Goal: Task Accomplishment & Management: Use online tool/utility

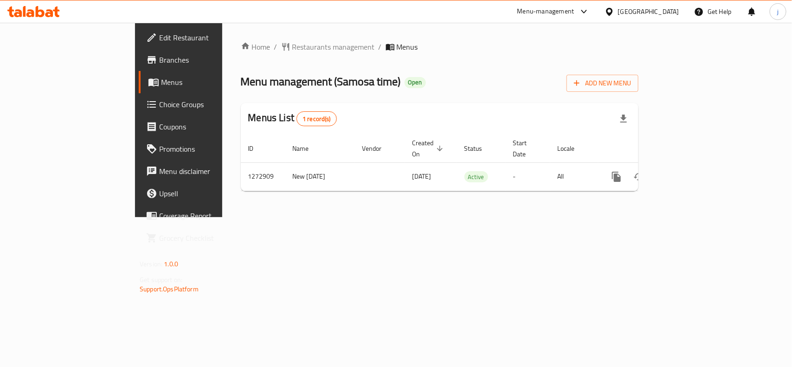
click at [159, 105] on span "Choice Groups" at bounding box center [209, 104] width 101 height 11
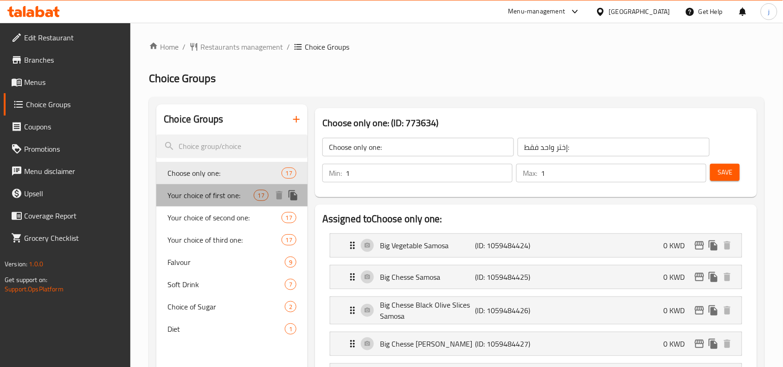
click at [221, 190] on span "Your choice of first one:" at bounding box center [210, 195] width 86 height 11
type input "Your choice of first one:"
type input "اختيارك من الأولى:"
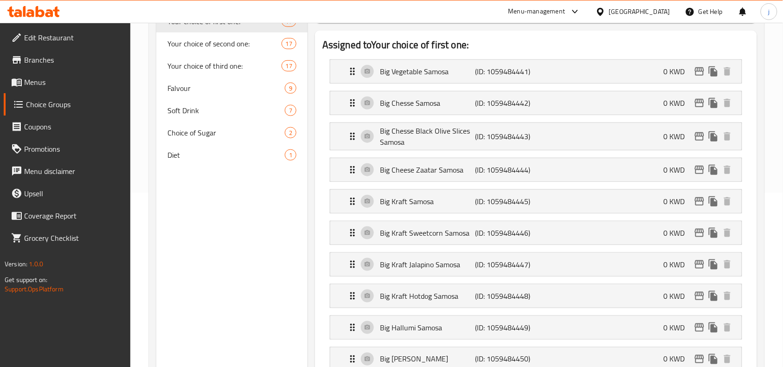
scroll to position [116, 0]
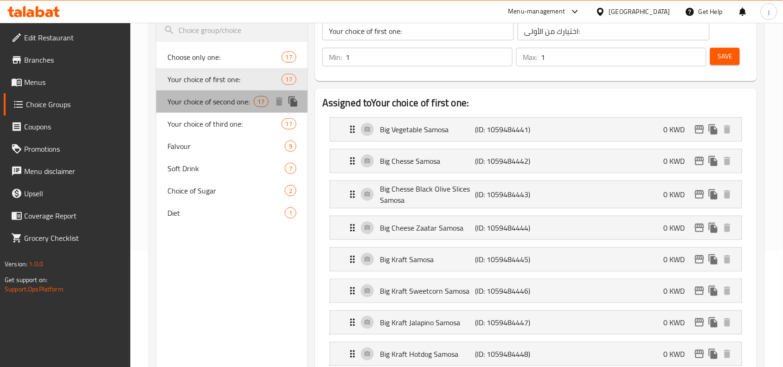
click at [231, 104] on span "Your choice of second one:" at bounding box center [210, 101] width 86 height 11
type input "Your choice of second one:"
type input "اختيارك من الثانية:"
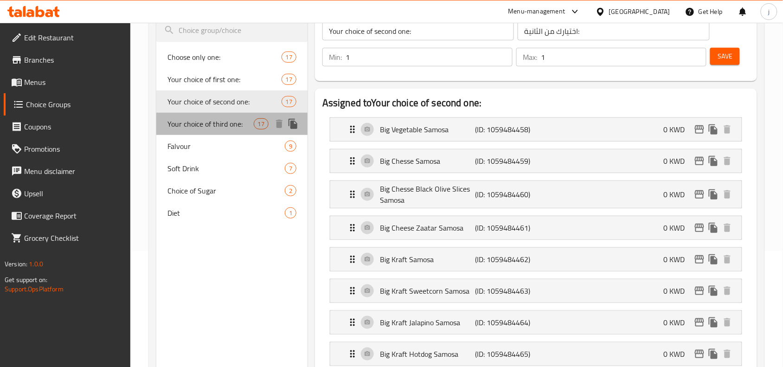
click at [218, 128] on span "Your choice of third one:" at bounding box center [210, 123] width 86 height 11
type input "Your choice of third one:"
type input "اختيارك من الثالثة:"
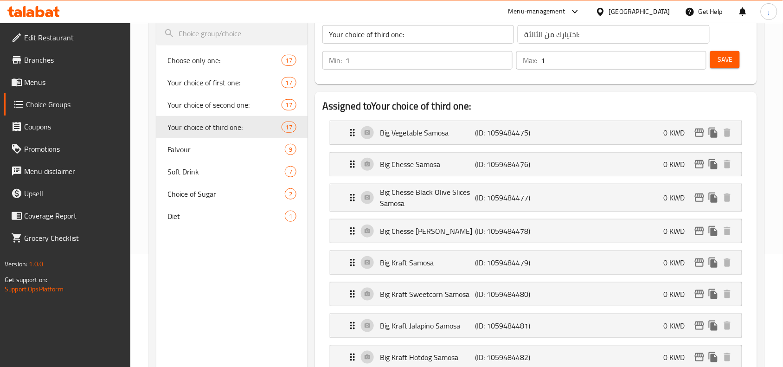
scroll to position [232, 0]
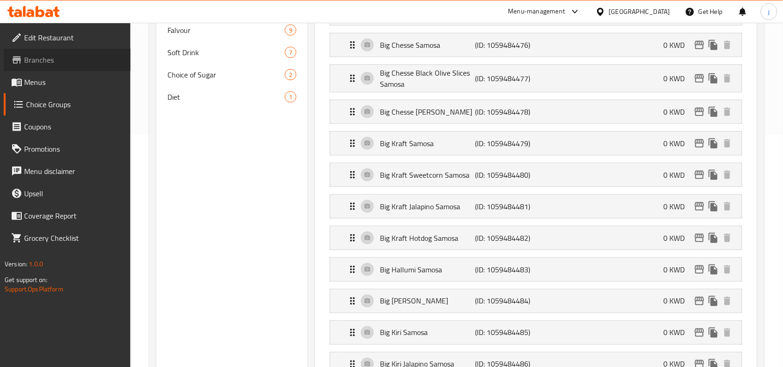
click at [53, 63] on span "Branches" at bounding box center [73, 59] width 99 height 11
